Goal: Task Accomplishment & Management: Use online tool/utility

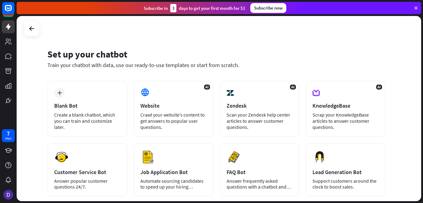
drag, startPoint x: 0, startPoint y: 0, endPoint x: 67, endPoint y: 80, distance: 104.6
click at [68, 80] on div "Set up your chatbot Train your chatbot with data, use our ready-to-use template…" at bounding box center [216, 62] width 338 height 37
drag, startPoint x: 67, startPoint y: 80, endPoint x: 30, endPoint y: 30, distance: 62.6
click at [30, 30] on div "Set up your chatbot Train your chatbot with data, use our ready-to-use template…" at bounding box center [219, 108] width 404 height 185
click at [30, 30] on icon at bounding box center [31, 28] width 7 height 7
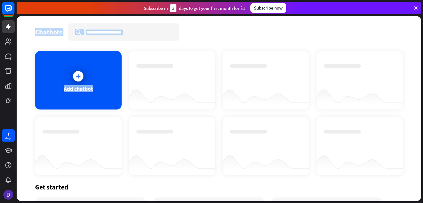
drag, startPoint x: 45, startPoint y: 39, endPoint x: 153, endPoint y: 150, distance: 155.1
click at [153, 150] on div "Chatbots search Add chatbot Get started How to start building your chatbots Wat…" at bounding box center [219, 108] width 404 height 185
click at [381, 37] on div "Chatbots search" at bounding box center [218, 31] width 367 height 17
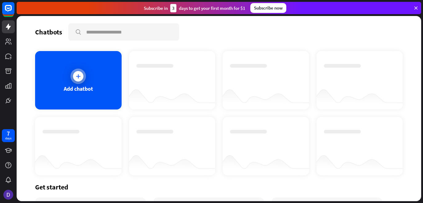
click at [76, 73] on div at bounding box center [78, 76] width 10 height 10
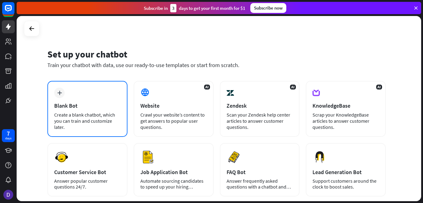
click at [73, 99] on div "plus Blank Bot Create a blank chatbot, which you can train and customize later." at bounding box center [87, 109] width 80 height 56
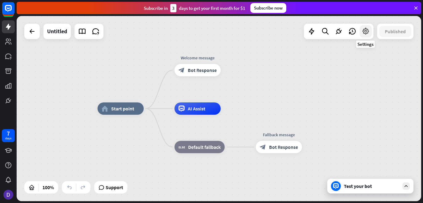
click at [367, 31] on icon at bounding box center [366, 31] width 8 height 8
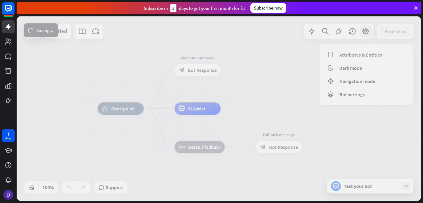
click at [407, 189] on div at bounding box center [219, 108] width 404 height 185
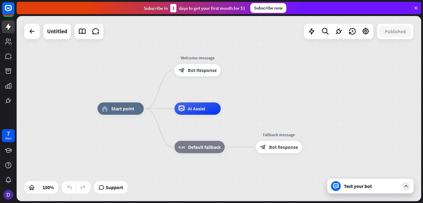
click at [407, 189] on icon at bounding box center [406, 186] width 6 height 6
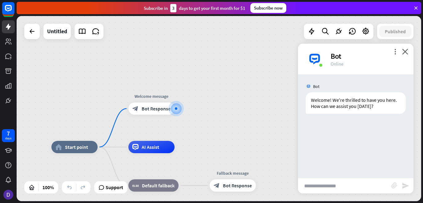
click at [287, 95] on div "home_2 Start point Welcome message block_bot_response Bot Response AI Assist bl…" at bounding box center [219, 108] width 404 height 185
click at [405, 50] on icon "close" at bounding box center [405, 52] width 6 height 6
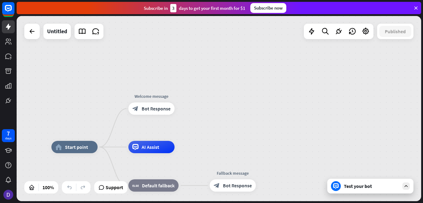
click at [369, 187] on div "Test your bot" at bounding box center [371, 186] width 55 height 6
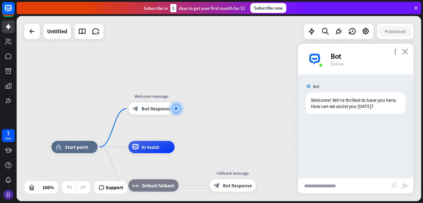
click at [407, 52] on icon "close" at bounding box center [405, 52] width 6 height 6
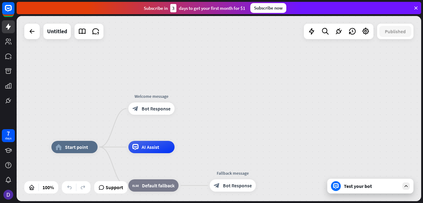
click at [379, 186] on div "Test your bot" at bounding box center [371, 186] width 55 height 6
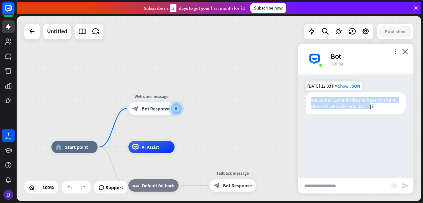
drag, startPoint x: 311, startPoint y: 99, endPoint x: 369, endPoint y: 108, distance: 58.8
click at [369, 108] on div "Welcome! We're thrilled to have you here. How can we assist you [DATE]?" at bounding box center [356, 103] width 100 height 22
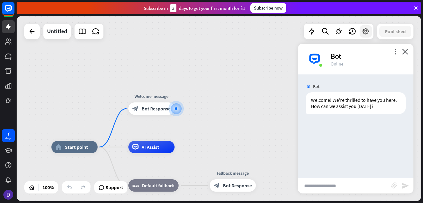
click at [364, 32] on icon at bounding box center [366, 31] width 8 height 8
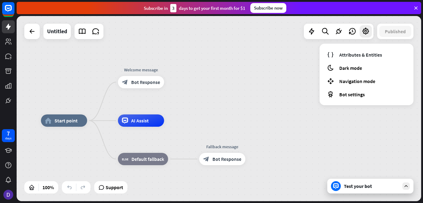
drag, startPoint x: 345, startPoint y: 139, endPoint x: 335, endPoint y: 112, distance: 28.5
click at [335, 112] on div "home_2 Start point Welcome message block_bot_response Bot Response AI Assist bl…" at bounding box center [219, 108] width 404 height 185
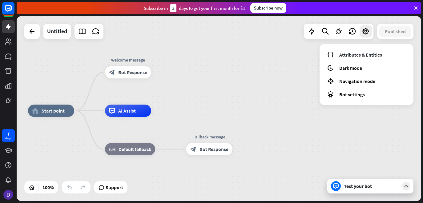
drag, startPoint x: 300, startPoint y: 139, endPoint x: 288, endPoint y: 130, distance: 16.0
click at [288, 130] on div "home_2 Start point Welcome message block_bot_response Bot Response AI Assist bl…" at bounding box center [230, 203] width 404 height 185
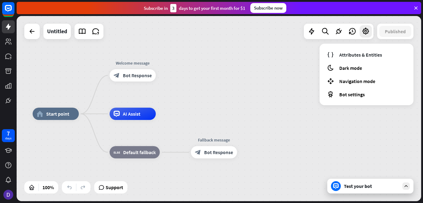
drag, startPoint x: 283, startPoint y: 126, endPoint x: 288, endPoint y: 130, distance: 5.3
click at [288, 130] on div "home_2 Start point Welcome message block_bot_response Bot Response AI Assist bl…" at bounding box center [235, 206] width 404 height 185
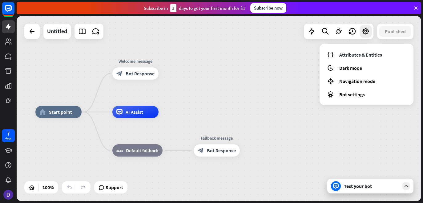
drag, startPoint x: 288, startPoint y: 130, endPoint x: 290, endPoint y: 128, distance: 3.2
click at [290, 128] on div "home_2 Start point Welcome message block_bot_response Bot Response AI Assist bl…" at bounding box center [237, 204] width 404 height 185
drag, startPoint x: 351, startPoint y: 183, endPoint x: 394, endPoint y: 186, distance: 43.1
click at [394, 186] on div "Test your bot" at bounding box center [371, 186] width 55 height 6
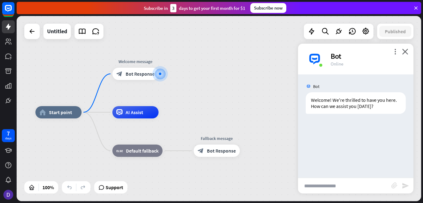
click at [327, 185] on input "text" at bounding box center [344, 185] width 93 height 15
click at [396, 50] on icon "more_vert" at bounding box center [395, 52] width 6 height 6
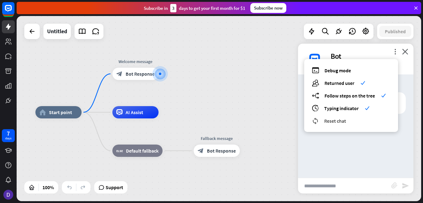
click at [330, 121] on span "Reset chat" at bounding box center [335, 121] width 22 height 6
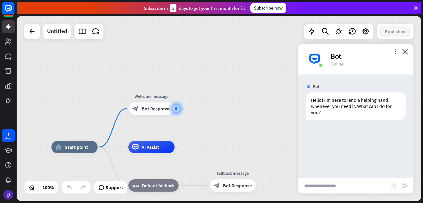
click at [343, 185] on input "text" at bounding box center [344, 185] width 93 height 15
type input "*"
click at [395, 51] on icon "more_vert" at bounding box center [395, 52] width 6 height 6
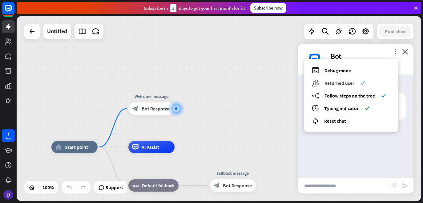
click at [347, 85] on span "Returned user" at bounding box center [339, 83] width 30 height 6
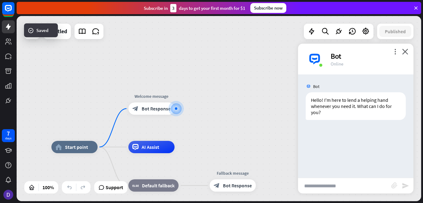
click at [360, 79] on div "Bot Hello! I'm here to lend a helping hand whenever you need it. What can I do …" at bounding box center [355, 125] width 115 height 103
click at [346, 185] on input "text" at bounding box center [344, 185] width 93 height 15
click at [336, 126] on div "Bot Hello! I'm here to lend a helping hand whenever you need it. What can I do …" at bounding box center [355, 125] width 115 height 103
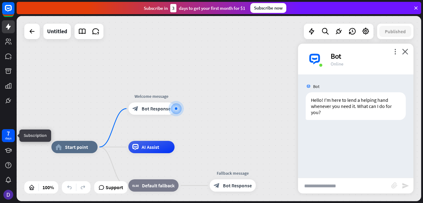
click at [5, 135] on div "7 days" at bounding box center [8, 136] width 6 height 10
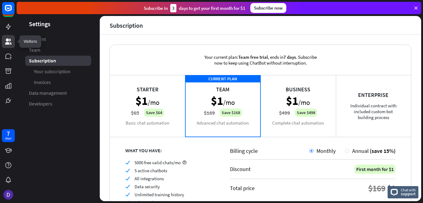
click at [6, 43] on icon at bounding box center [8, 41] width 6 height 6
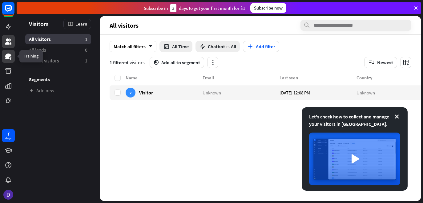
click at [9, 56] on icon at bounding box center [8, 57] width 6 height 6
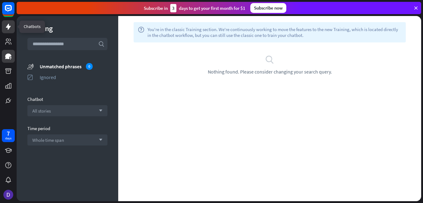
click at [8, 30] on link at bounding box center [8, 26] width 13 height 13
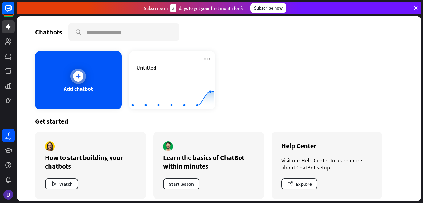
click at [79, 87] on div "Add chatbot" at bounding box center [78, 88] width 29 height 7
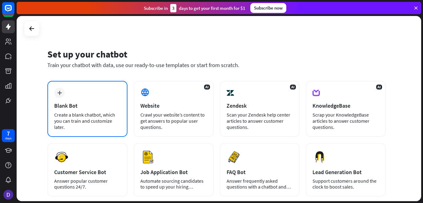
drag, startPoint x: 84, startPoint y: 91, endPoint x: 81, endPoint y: 95, distance: 4.8
click at [81, 95] on div "plus Blank Bot Create a blank chatbot, which you can train and customize later." at bounding box center [87, 109] width 80 height 56
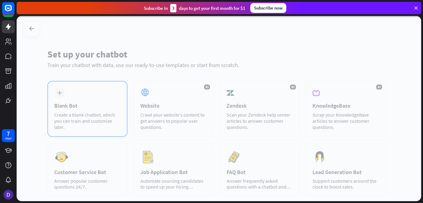
click at [81, 95] on div at bounding box center [219, 108] width 404 height 185
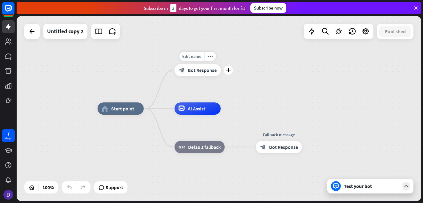
click at [187, 69] on div "block_bot_response Bot Response" at bounding box center [197, 70] width 46 height 12
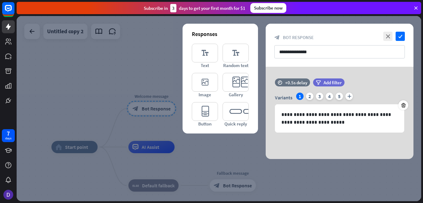
click at [177, 98] on div at bounding box center [219, 108] width 404 height 185
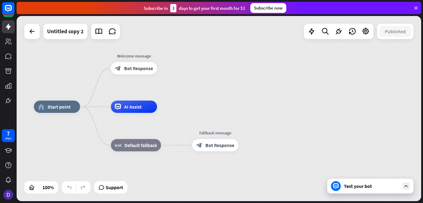
drag, startPoint x: 274, startPoint y: 145, endPoint x: 257, endPoint y: 104, distance: 44.2
click at [257, 104] on div "home_2 Start point Welcome message block_bot_response Bot Response AI Assist bl…" at bounding box center [219, 108] width 404 height 185
click at [110, 186] on span "Support" at bounding box center [115, 187] width 18 height 10
drag, startPoint x: 113, startPoint y: 186, endPoint x: 162, endPoint y: 151, distance: 60.4
click at [162, 151] on div "home_2 Start point Welcome message block_bot_response Bot Response AI Assist bl…" at bounding box center [219, 108] width 404 height 185
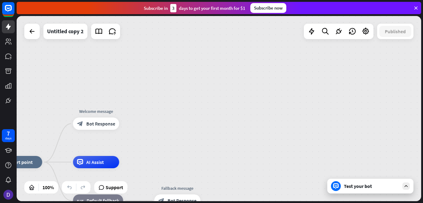
click at [258, 81] on div "home_2 Start point Welcome message block_bot_response Bot Response AI Assist bl…" at bounding box center [219, 108] width 404 height 185
click at [179, 134] on div "home_2 Start point Welcome message block_bot_response Bot Response AI Assist bl…" at bounding box center [219, 108] width 404 height 185
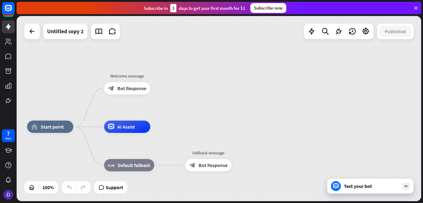
drag, startPoint x: 179, startPoint y: 134, endPoint x: 213, endPoint y: 94, distance: 52.4
click at [213, 94] on div "home_2 Start point Welcome message block_bot_response Bot Response AI Assist bl…" at bounding box center [219, 108] width 404 height 185
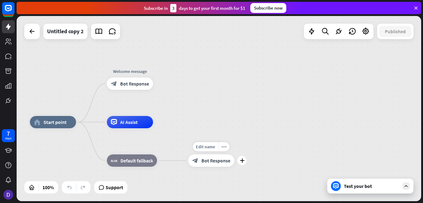
click at [207, 159] on span "Bot Response" at bounding box center [215, 161] width 29 height 6
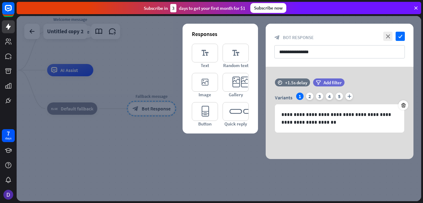
drag, startPoint x: 134, startPoint y: 159, endPoint x: 176, endPoint y: 168, distance: 42.7
click at [176, 168] on div at bounding box center [219, 108] width 404 height 185
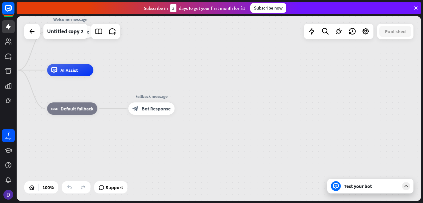
click at [176, 168] on div "home_2 Start point Welcome message block_bot_response Bot Response AI Assist bl…" at bounding box center [172, 162] width 404 height 185
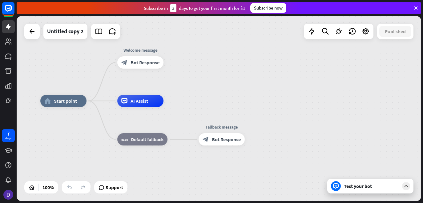
drag, startPoint x: 115, startPoint y: 148, endPoint x: 185, endPoint y: 178, distance: 76.6
click at [185, 178] on div "home_2 Start point Welcome message block_bot_response Bot Response AI Assist bl…" at bounding box center [242, 193] width 404 height 185
click at [128, 102] on div "AI Assist" at bounding box center [140, 101] width 46 height 12
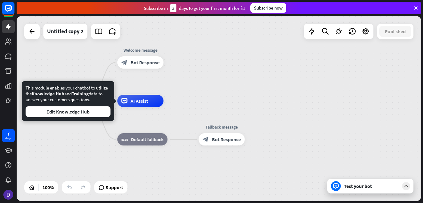
click at [217, 72] on div "home_2 Start point Welcome message block_bot_response Bot Response AI Assist bl…" at bounding box center [219, 108] width 404 height 185
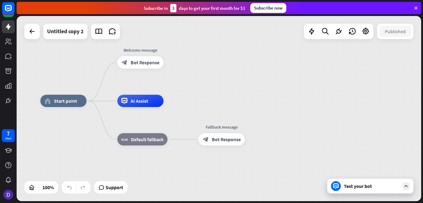
click at [257, 126] on div "home_2 Start point Welcome message block_bot_response Bot Response AI Assist bl…" at bounding box center [242, 193] width 404 height 185
